Goal: Check status

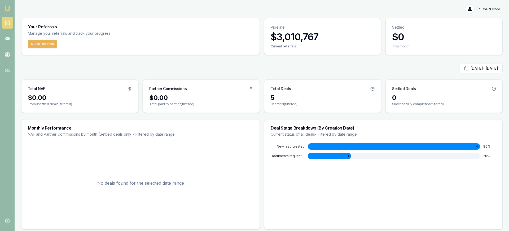
click at [11, 24] on link at bounding box center [8, 23] width 12 height 12
click at [459, 67] on button "Sep 01, 2025 - Sep 01, 2025" at bounding box center [480, 69] width 43 height 10
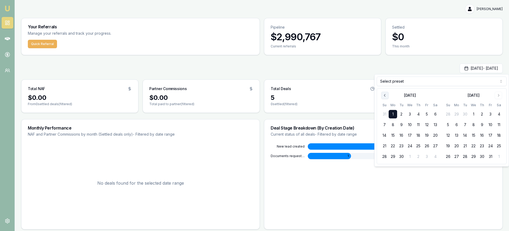
click at [384, 93] on icon "Go to previous month" at bounding box center [385, 95] width 4 height 4
drag, startPoint x: 427, startPoint y: 113, endPoint x: 423, endPoint y: 129, distance: 16.3
click at [427, 113] on button "1" at bounding box center [426, 114] width 8 height 8
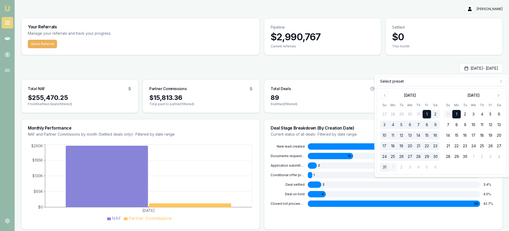
click at [384, 166] on button "31" at bounding box center [384, 167] width 8 height 8
click at [354, 75] on div "Aug 01, 2025 - Aug 31, 2025 Total NAF $255,470.25 From 6 settled deals (filtere…" at bounding box center [261, 147] width 481 height 166
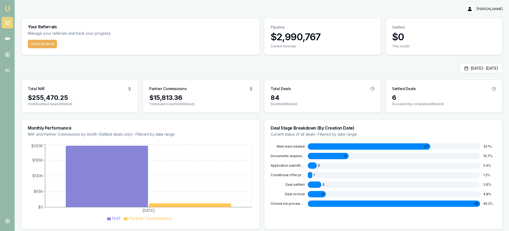
drag, startPoint x: 391, startPoint y: 73, endPoint x: 410, endPoint y: 72, distance: 19.6
click at [391, 73] on div "Aug 01, 2025 - Aug 31, 2025" at bounding box center [261, 69] width 481 height 10
